Goal: Task Accomplishment & Management: Use online tool/utility

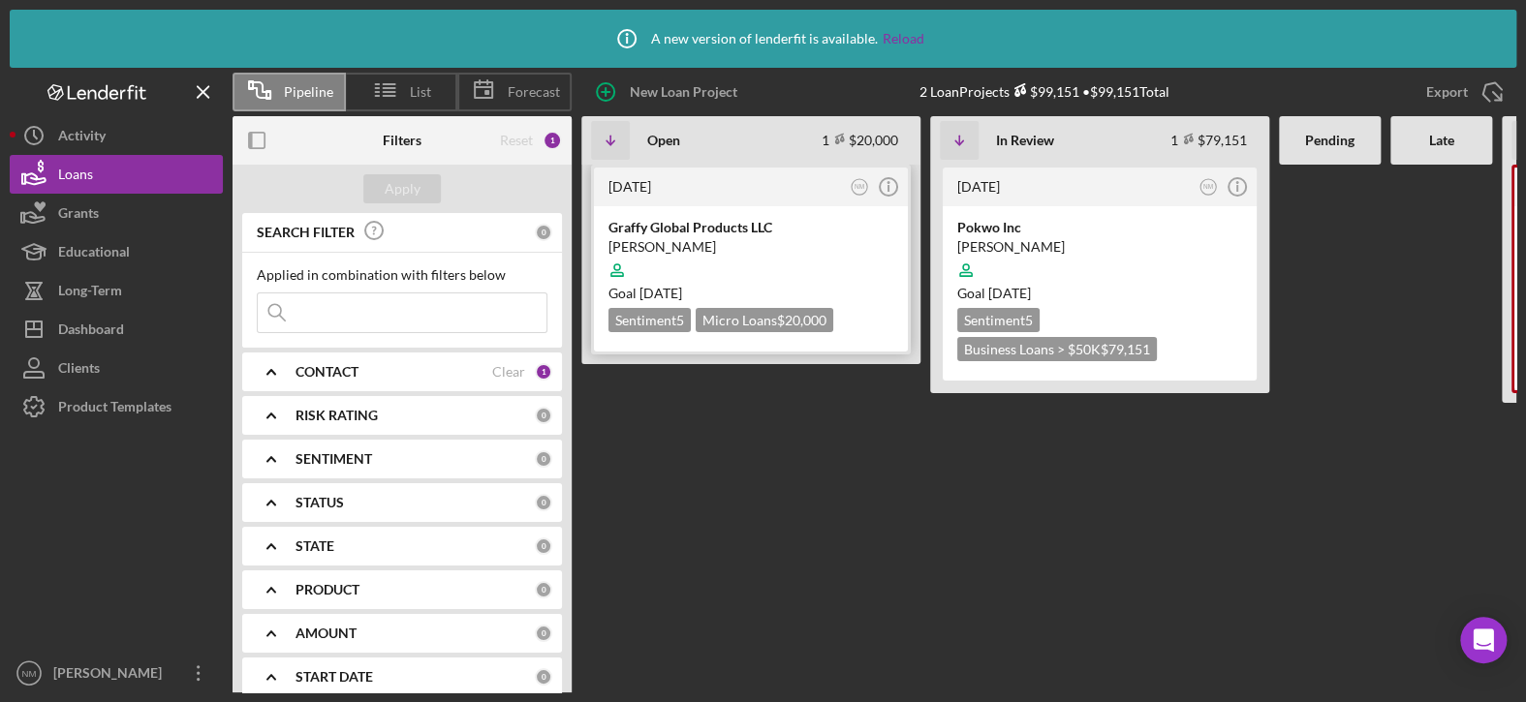
click at [727, 239] on div "[PERSON_NAME]" at bounding box center [750, 246] width 285 height 19
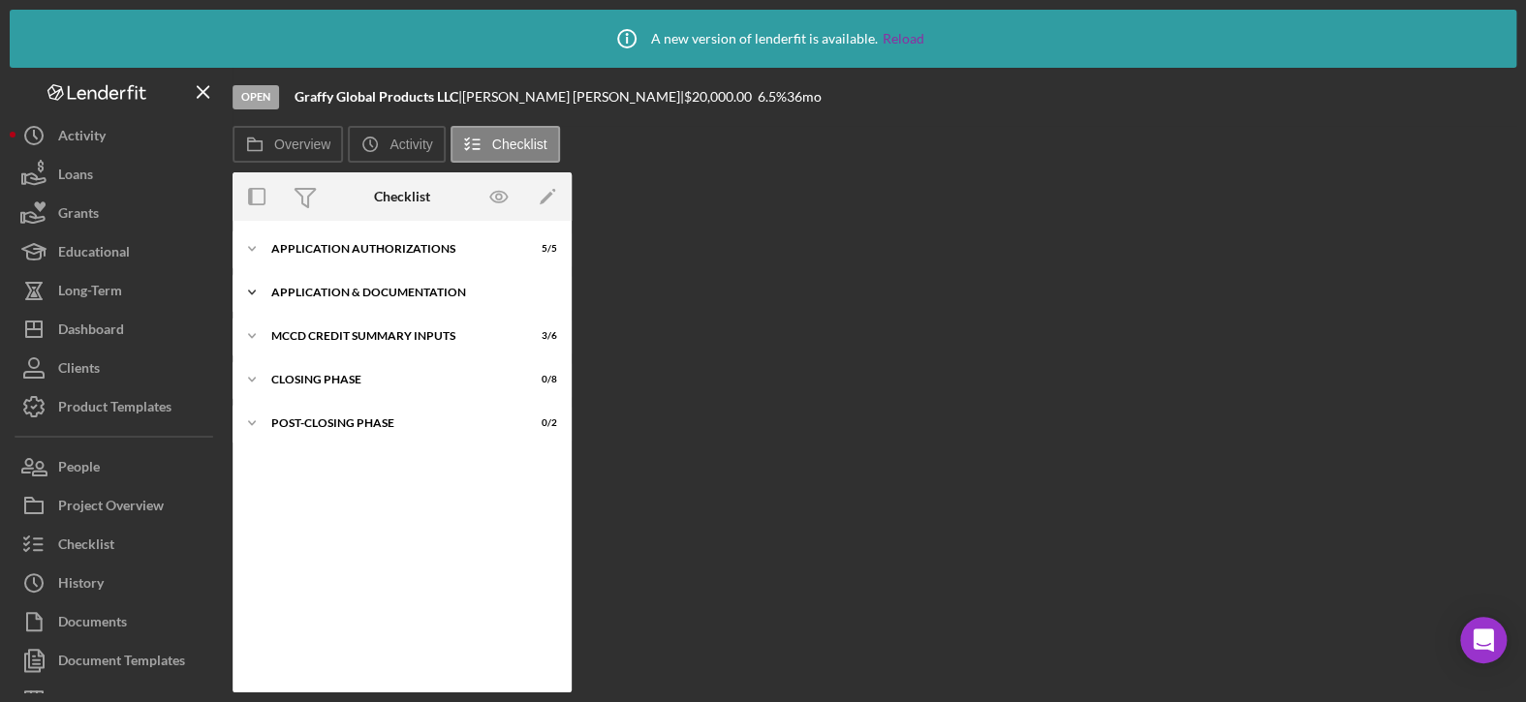
click at [355, 290] on div "Application & Documentation" at bounding box center [409, 293] width 276 height 12
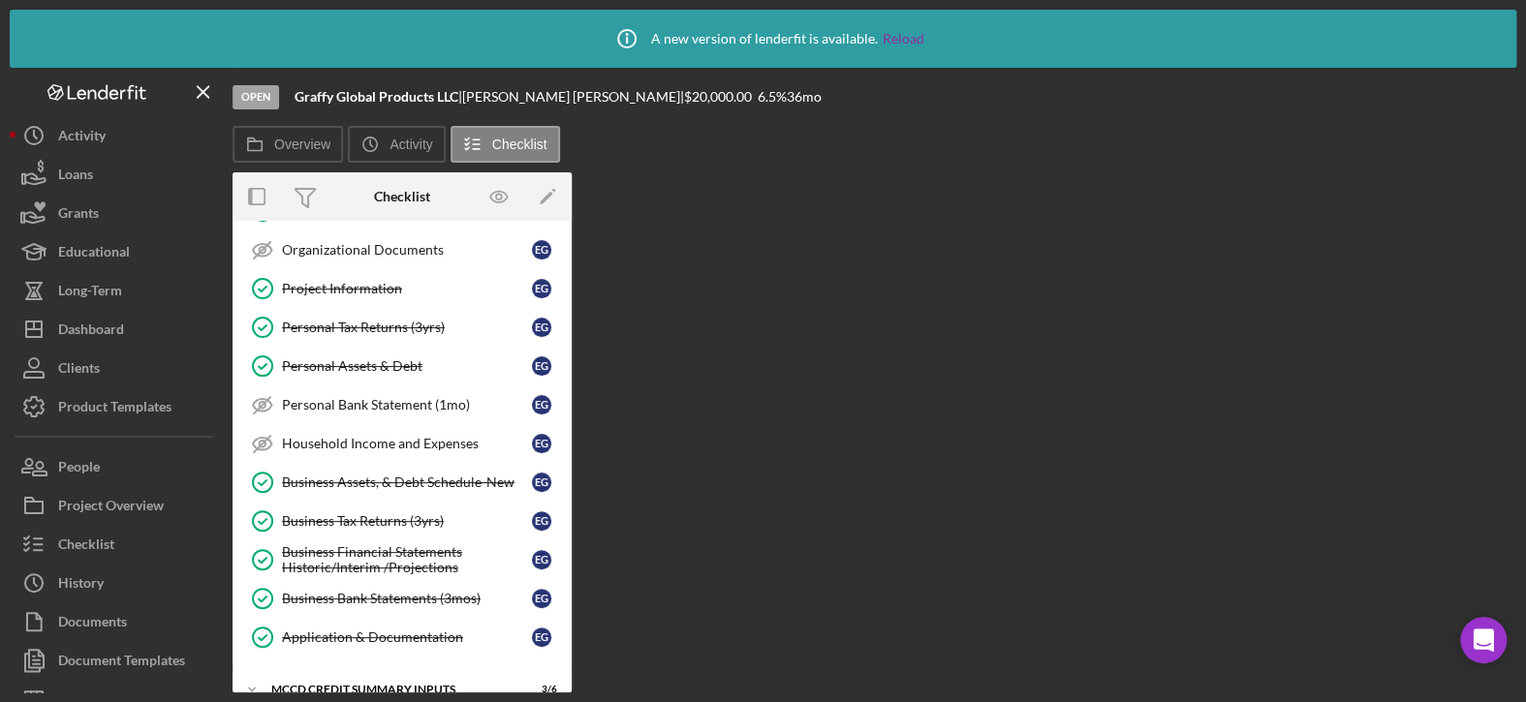
scroll to position [461, 0]
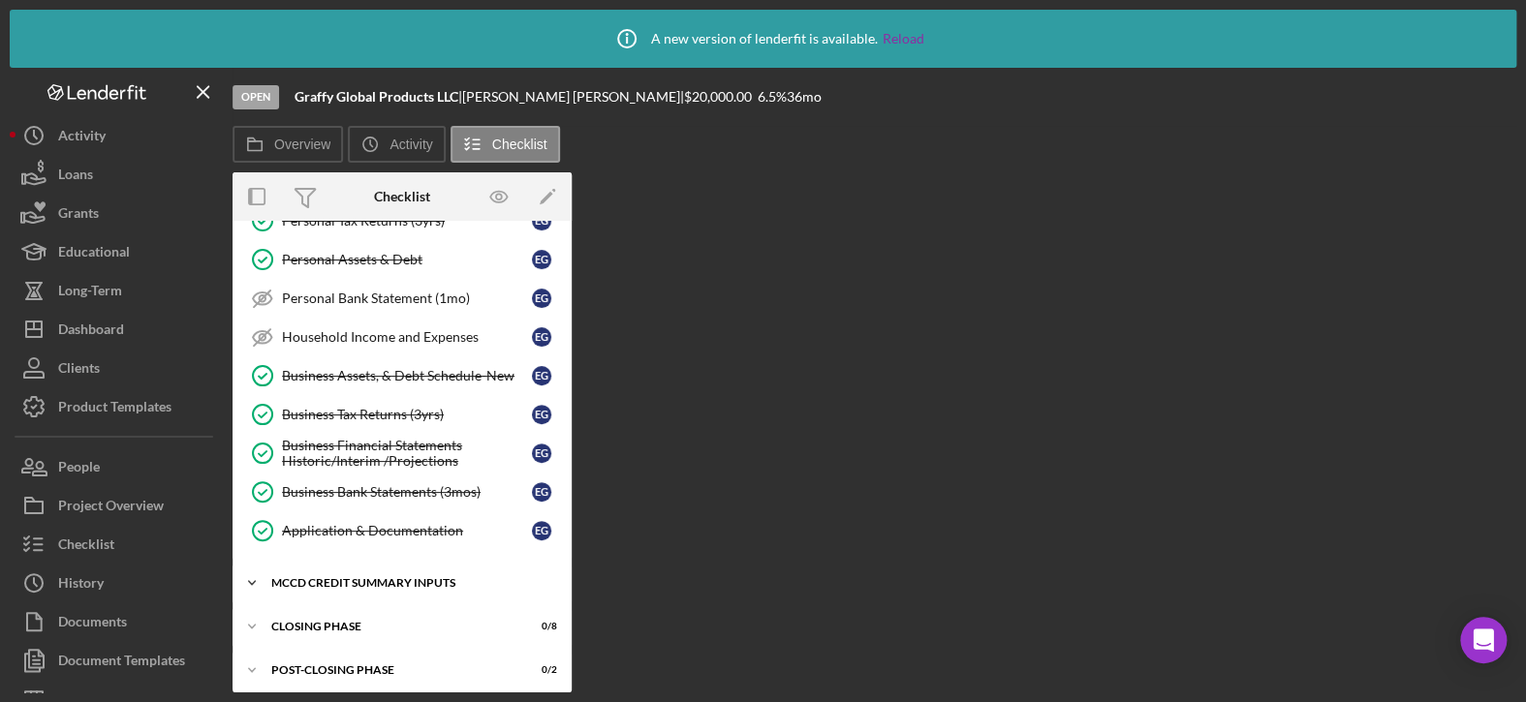
click at [362, 578] on div "MCCD Credit Summary Inputs" at bounding box center [409, 583] width 276 height 12
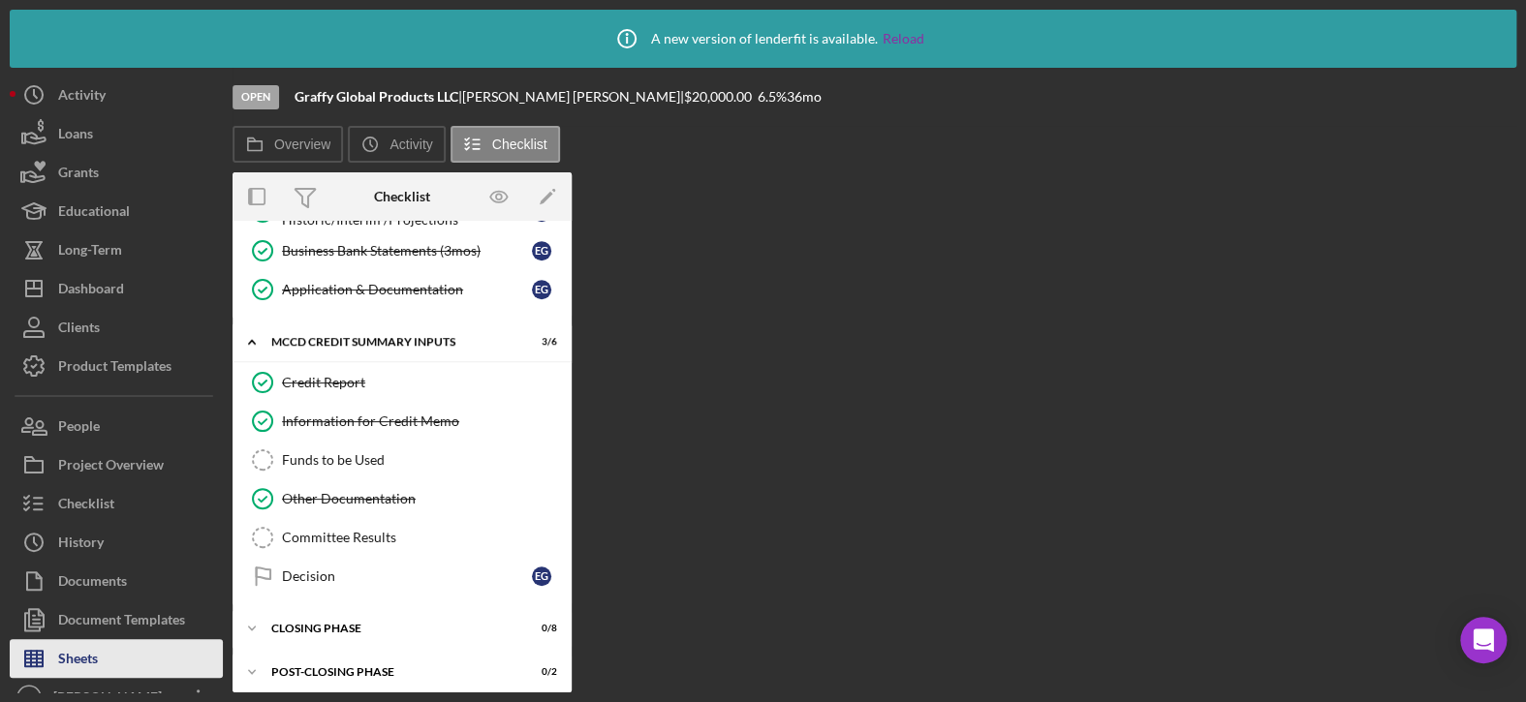
scroll to position [64, 0]
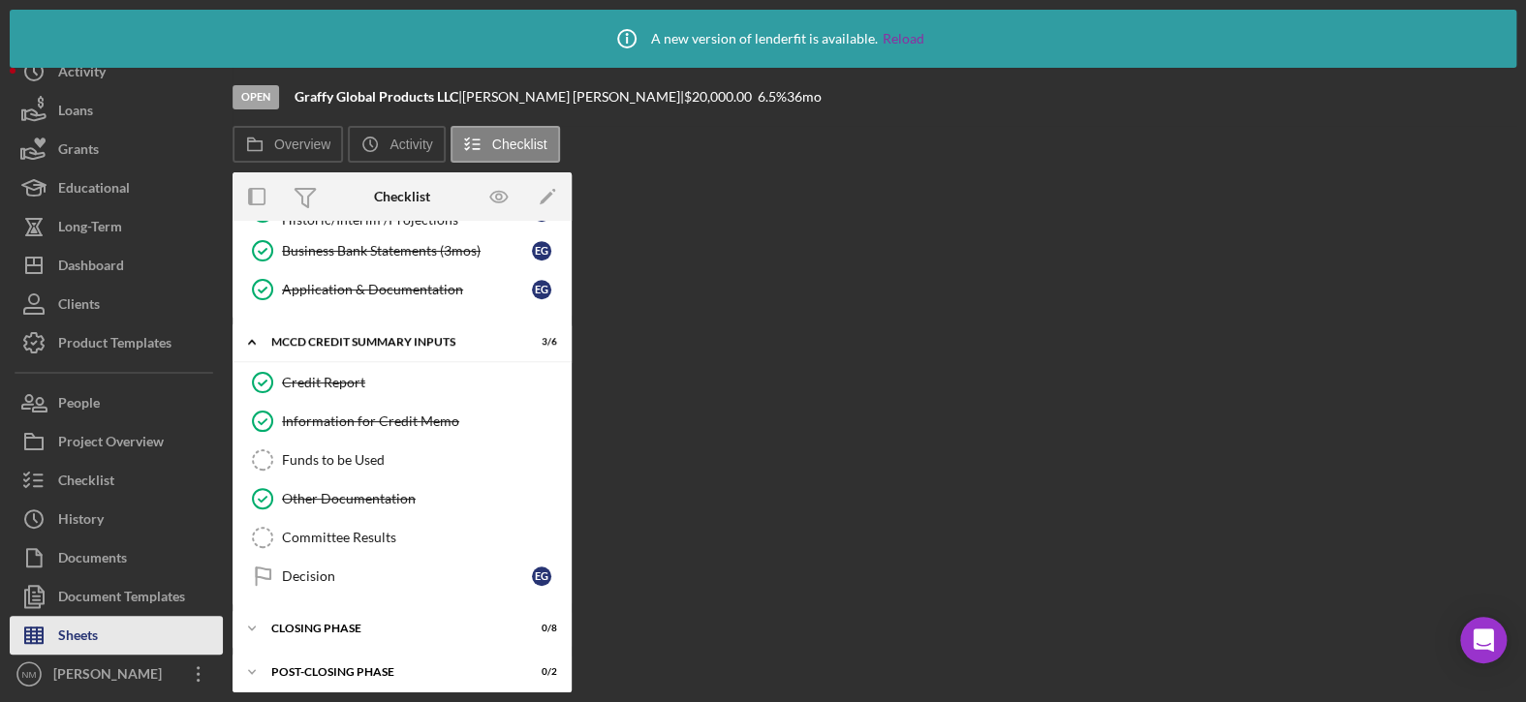
click at [114, 636] on button "Sheets" at bounding box center [116, 635] width 213 height 39
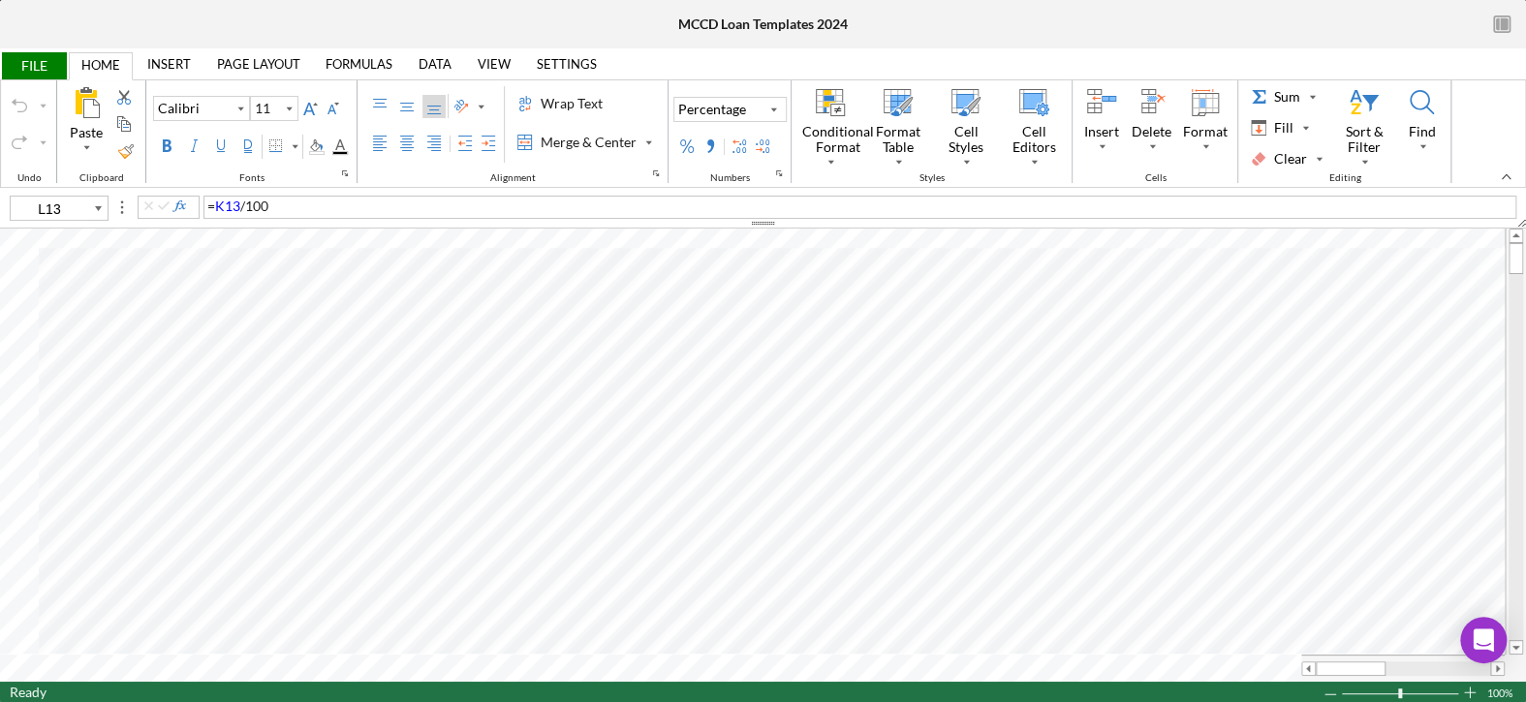
click at [228, 203] on span "K13" at bounding box center [227, 206] width 25 height 16
type input "K13"
type input "J6"
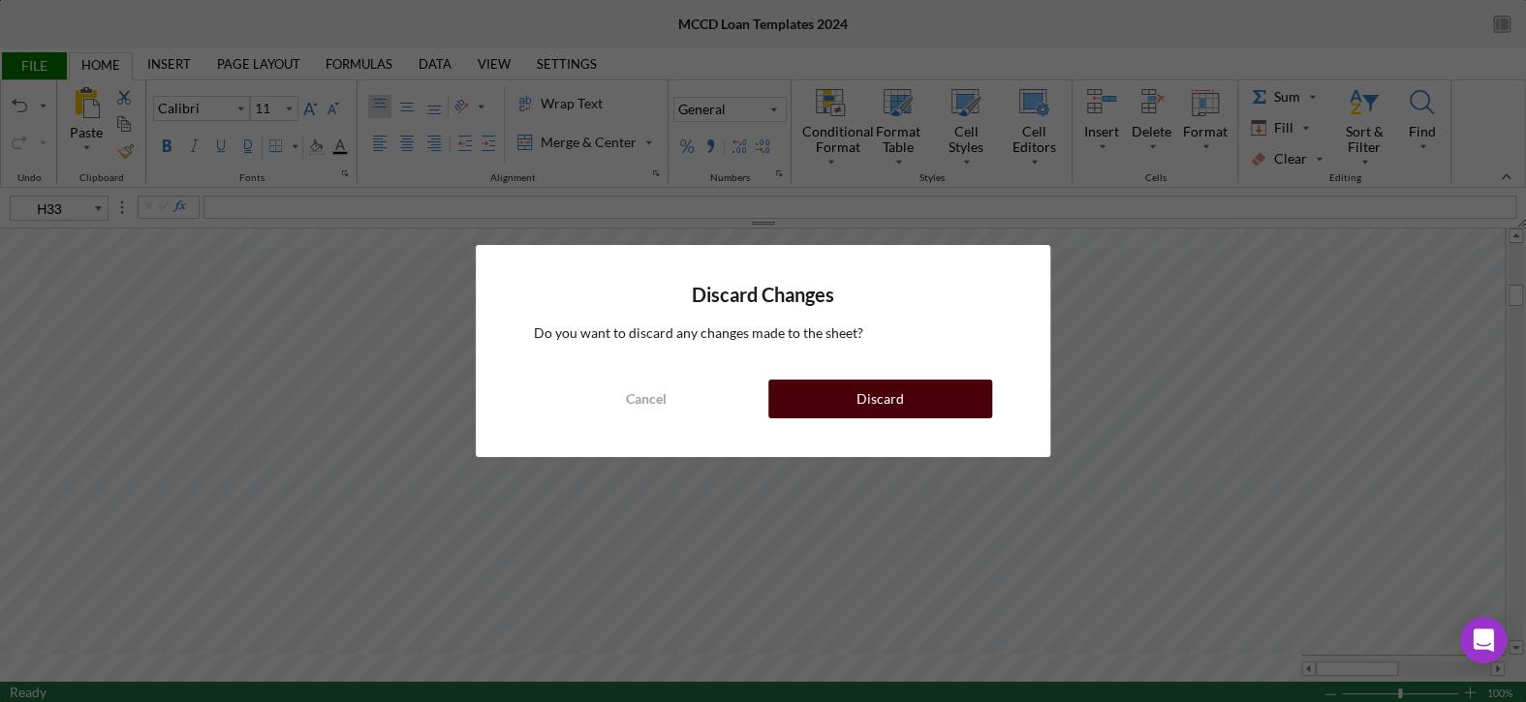
click at [810, 395] on button "Discard" at bounding box center [880, 399] width 224 height 39
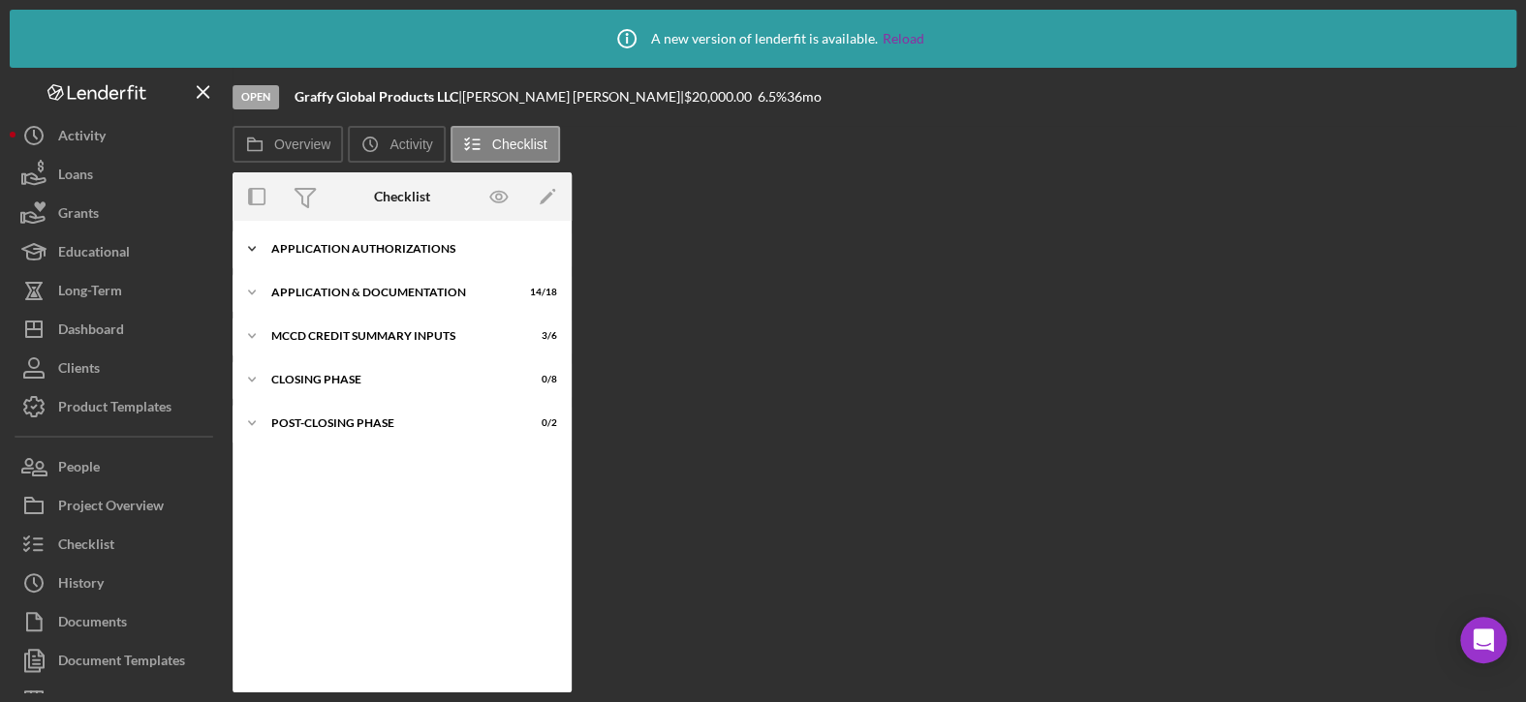
click at [251, 249] on polyline at bounding box center [252, 249] width 6 height 4
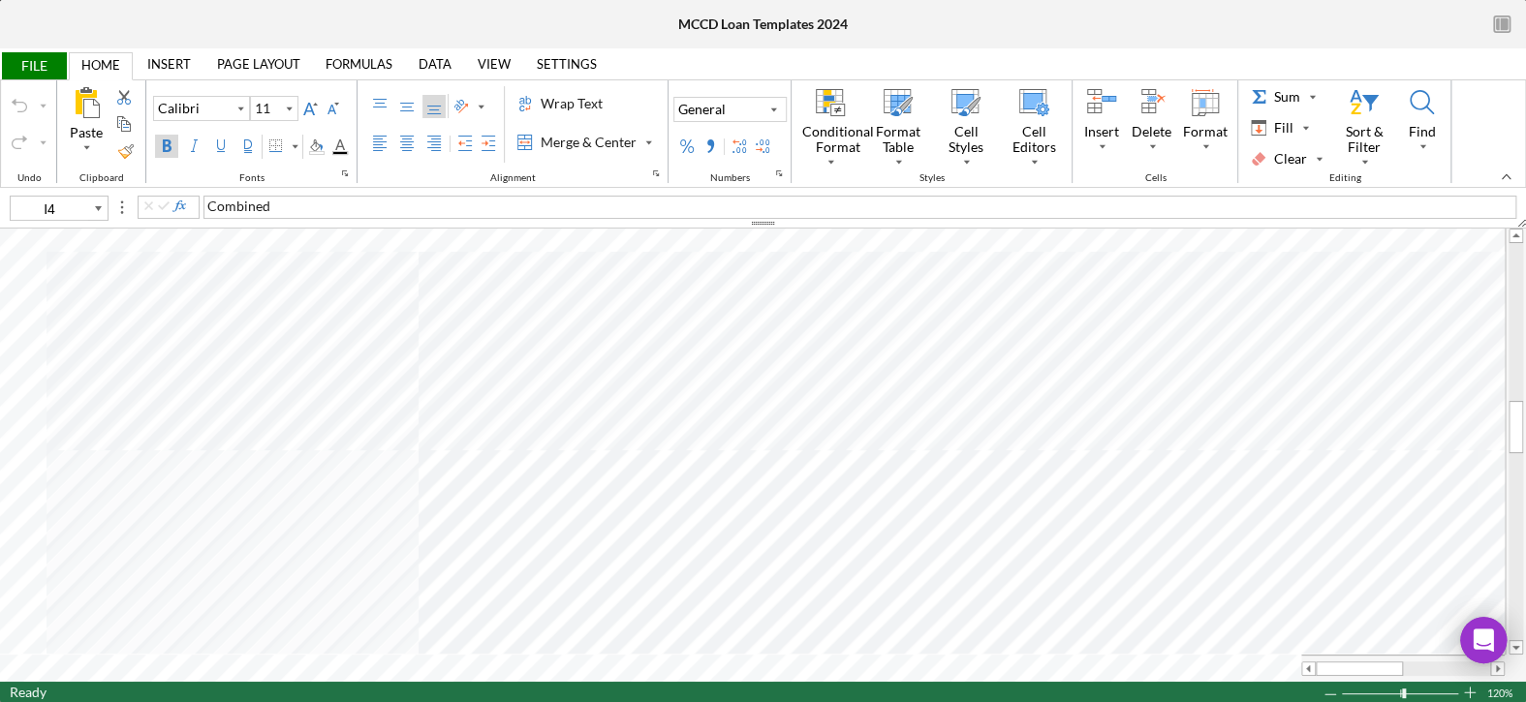
scroll to position [0, 58]
click at [40, 64] on span "FILE" at bounding box center [33, 65] width 67 height 27
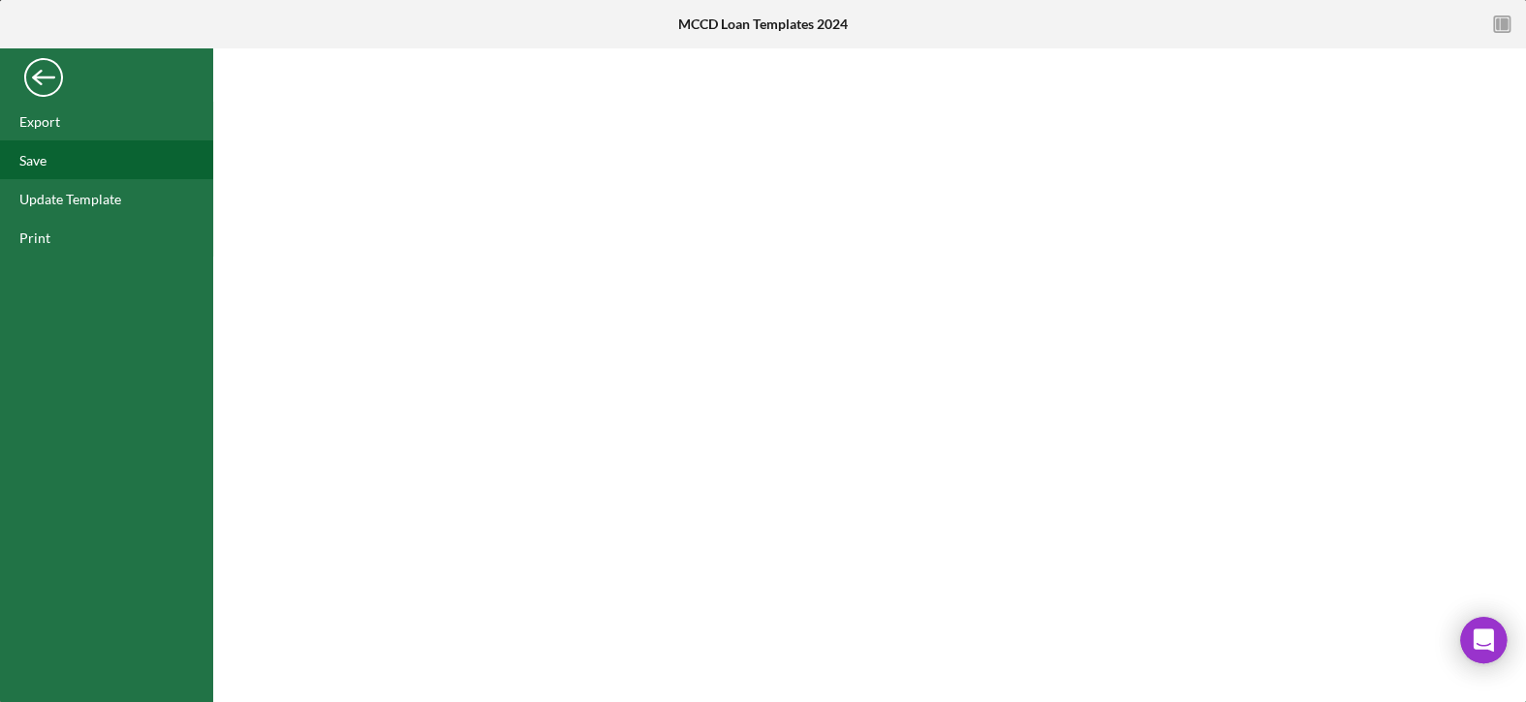
click at [21, 163] on div "Save" at bounding box center [32, 160] width 27 height 16
click at [50, 62] on div "Back" at bounding box center [43, 72] width 39 height 39
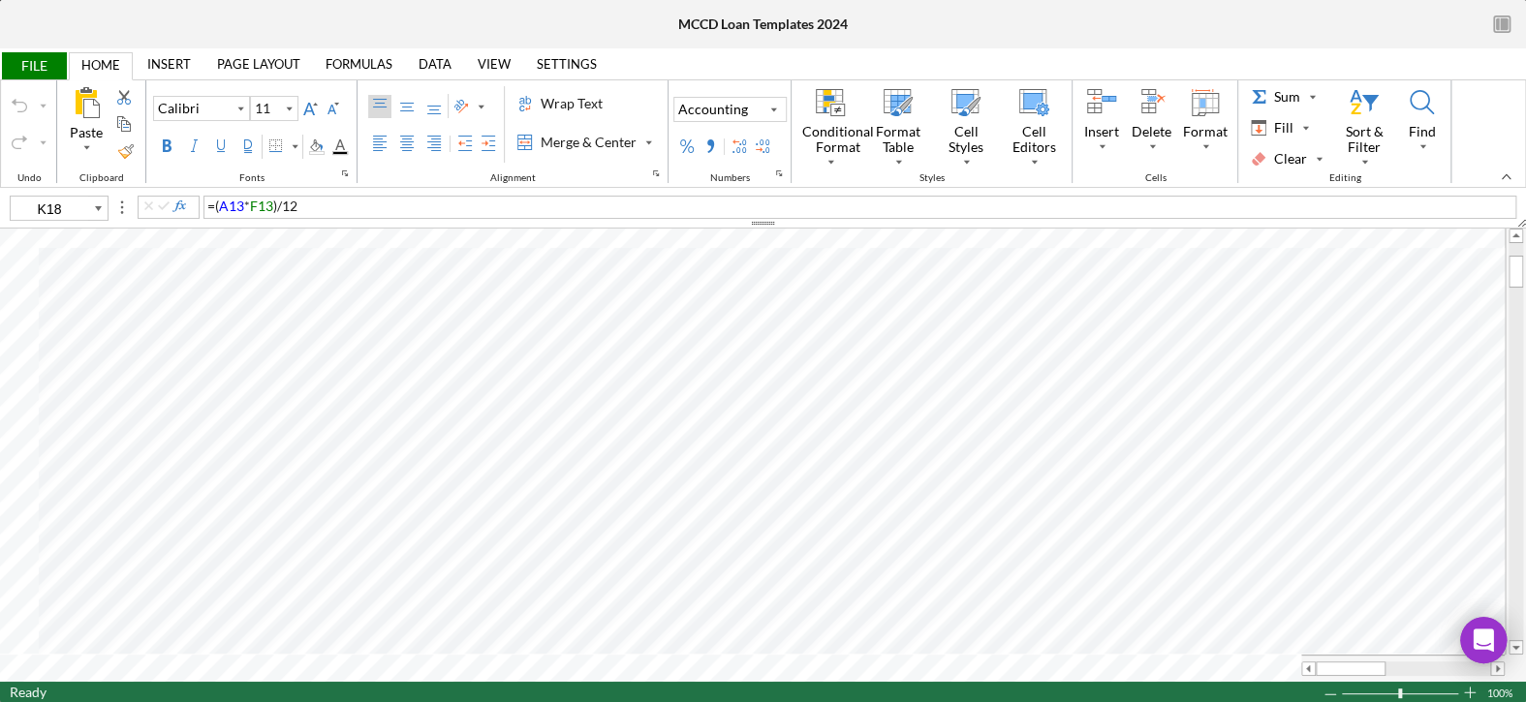
type input "K13"
type input "L16"
